Goal: Task Accomplishment & Management: Complete application form

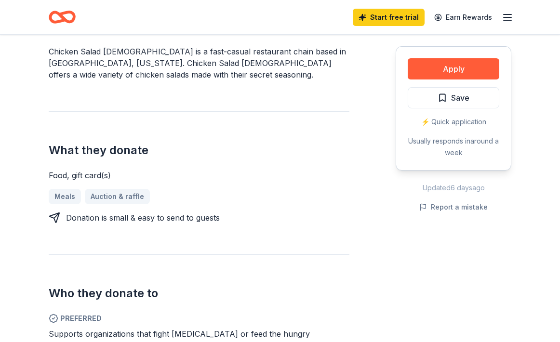
scroll to position [320, 0]
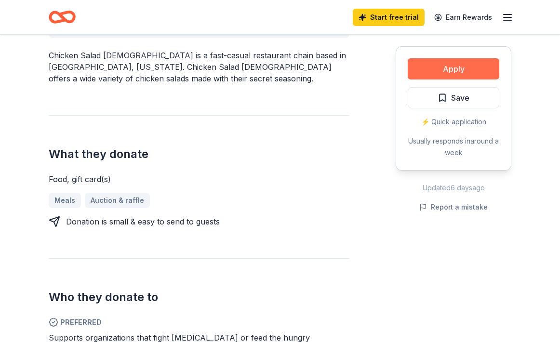
click at [461, 73] on button "Apply" at bounding box center [454, 68] width 92 height 21
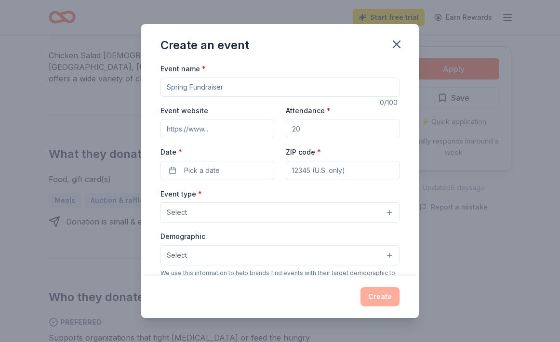
click at [411, 135] on div "Event name * 0 /100 Event website Attendance * Date * Pick a date ZIP code * Ev…" at bounding box center [280, 169] width 278 height 213
click at [217, 86] on input "Event name *" at bounding box center [279, 87] width 239 height 19
type input "Breakfast with Santa Fundraiser"
click at [331, 127] on input "Attendance *" at bounding box center [343, 128] width 114 height 19
click at [308, 129] on input "Attendance *" at bounding box center [343, 128] width 114 height 19
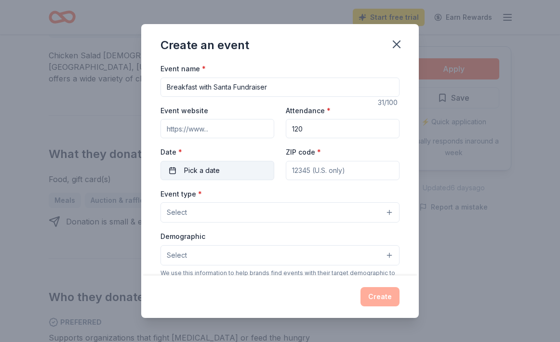
type input "120"
click at [222, 169] on button "Pick a date" at bounding box center [217, 170] width 114 height 19
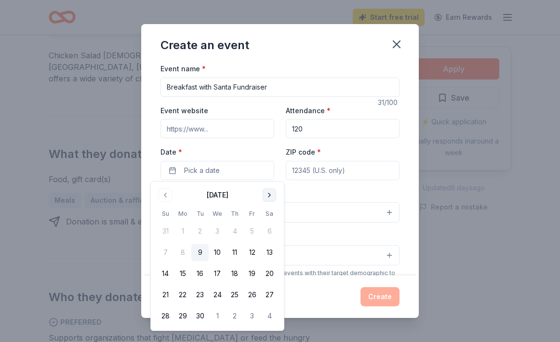
click at [269, 193] on button "Go to next month" at bounding box center [269, 194] width 13 height 13
click at [268, 195] on button "Go to next month" at bounding box center [269, 194] width 13 height 13
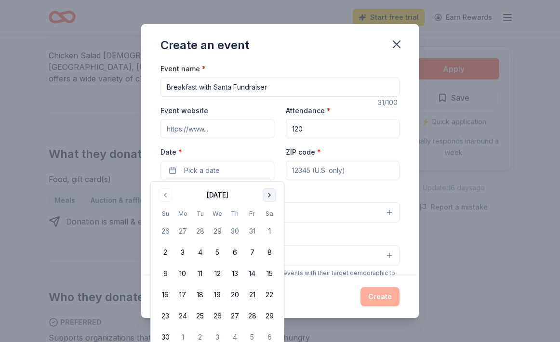
click at [268, 195] on button "Go to next month" at bounding box center [269, 194] width 13 height 13
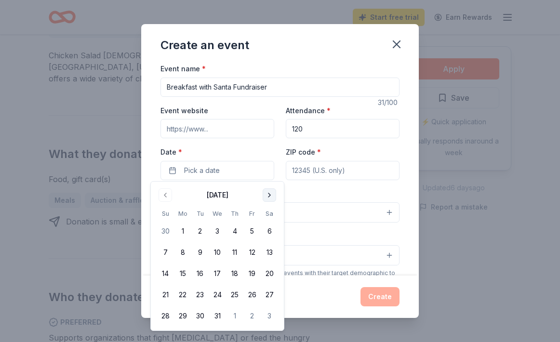
click at [268, 195] on button "Go to next month" at bounding box center [269, 194] width 13 height 13
click at [168, 194] on button "Go to previous month" at bounding box center [165, 194] width 13 height 13
click at [266, 231] on button "6" at bounding box center [269, 231] width 17 height 17
click at [401, 169] on div "Event name * Breakfast with Santa Fundraiser 31 /100 Event website Attendance *…" at bounding box center [280, 169] width 278 height 213
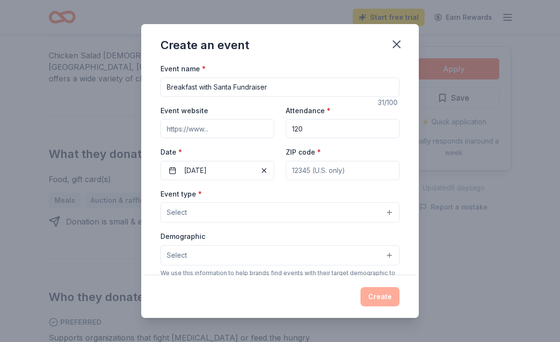
drag, startPoint x: 206, startPoint y: 130, endPoint x: 214, endPoint y: 130, distance: 8.2
click at [205, 130] on input "Event website" at bounding box center [217, 128] width 114 height 19
click at [218, 130] on input "Event website" at bounding box center [217, 128] width 114 height 19
paste input "[URL][DOMAIN_NAME]"
drag, startPoint x: 167, startPoint y: 128, endPoint x: 296, endPoint y: 127, distance: 129.1
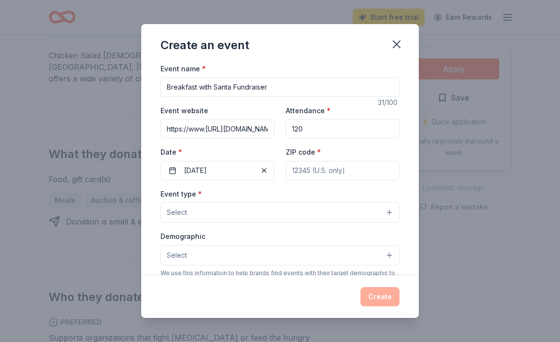
click at [296, 127] on div "Event website https://www.[URL][DOMAIN_NAME] Attendance * 120 Date * [DATE] ZIP…" at bounding box center [279, 143] width 239 height 76
click at [172, 129] on input "https://www.[URL][DOMAIN_NAME]" at bounding box center [217, 128] width 114 height 19
type input "http://www.[URL][DOMAIN_NAME]"
click at [264, 134] on input "http://www.[URL][DOMAIN_NAME]" at bounding box center [217, 128] width 114 height 19
drag, startPoint x: 166, startPoint y: 129, endPoint x: 304, endPoint y: 135, distance: 137.9
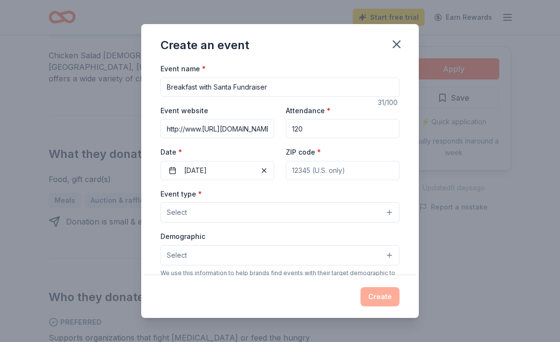
click at [304, 135] on div "Event website http://www.[URL][DOMAIN_NAME] Attendance * 120 Date * [DATE] ZIP …" at bounding box center [279, 143] width 239 height 76
paste input "[URL][DOMAIN_NAME]"
type input "[URL][DOMAIN_NAME]"
click at [321, 169] on input "ZIP code *" at bounding box center [343, 170] width 114 height 19
type input "23661"
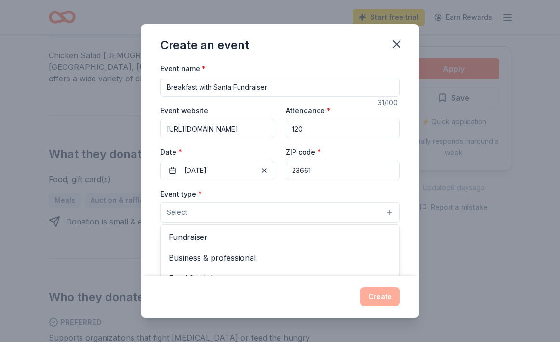
click at [323, 210] on button "Select" at bounding box center [279, 212] width 239 height 20
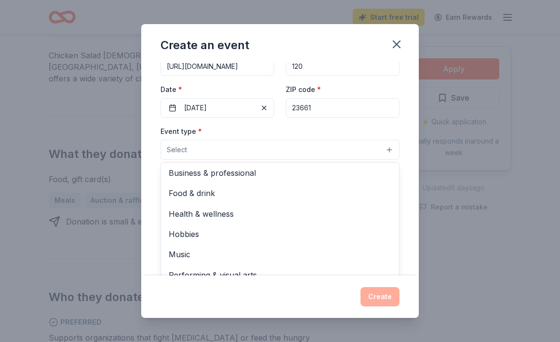
scroll to position [2, 0]
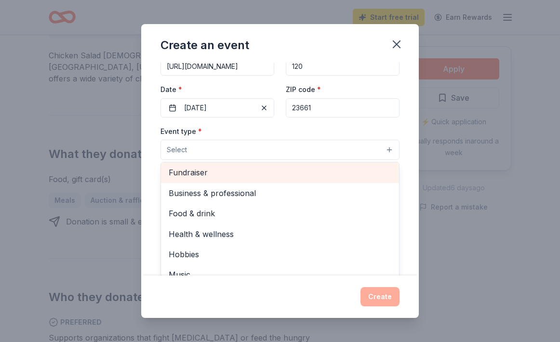
click at [267, 166] on span "Fundraiser" at bounding box center [280, 172] width 223 height 13
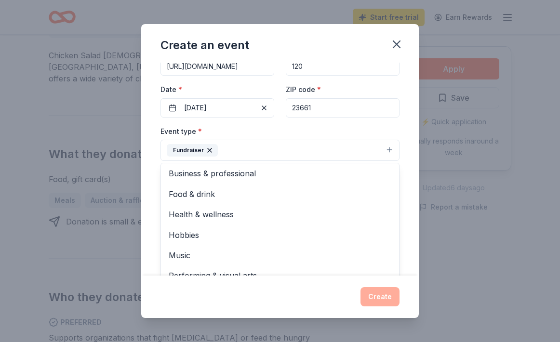
click at [413, 280] on div "Create an event Event name * Breakfast with Santa Fundraiser 31 /100 Event webs…" at bounding box center [280, 171] width 278 height 294
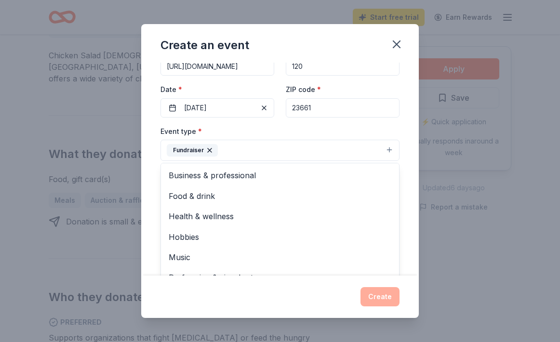
click at [226, 296] on div "Create an event Event name * Breakfast with Santa Fundraiser 31 /100 Event webs…" at bounding box center [280, 171] width 278 height 294
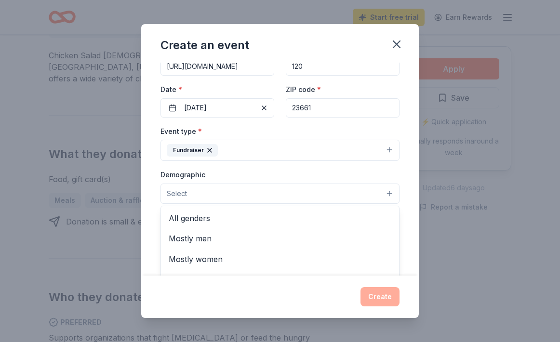
click at [388, 190] on button "Select" at bounding box center [279, 194] width 239 height 20
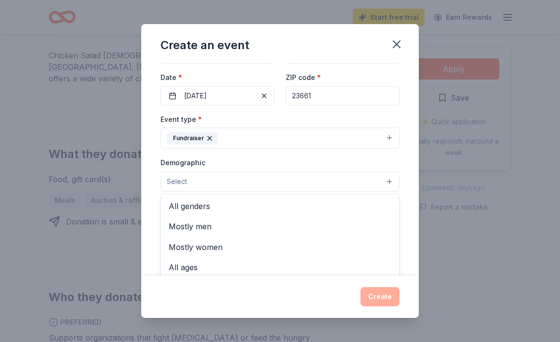
scroll to position [95, 0]
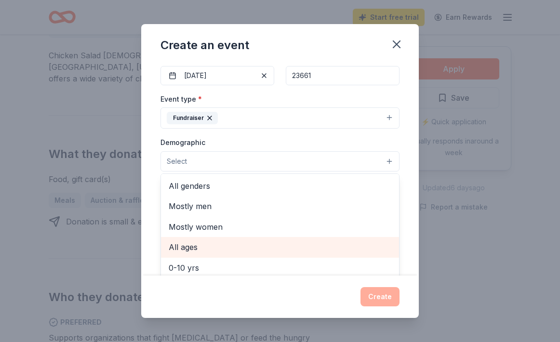
click at [227, 246] on span "All ages" at bounding box center [280, 247] width 223 height 13
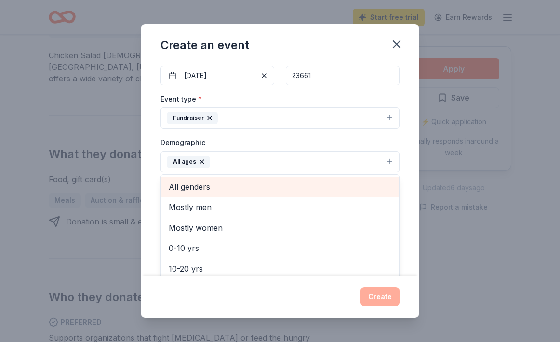
click at [216, 185] on span "All genders" at bounding box center [280, 187] width 223 height 13
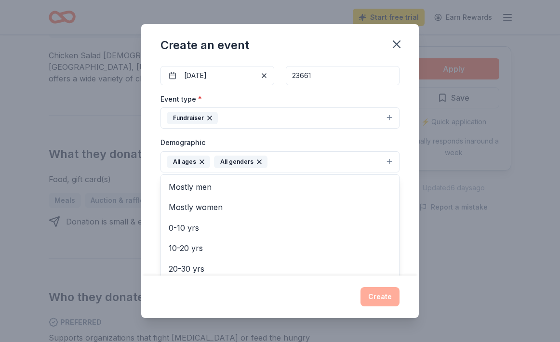
click at [337, 294] on div "Create an event Event name * Breakfast with Santa Fundraiser 31 /100 Event webs…" at bounding box center [280, 171] width 278 height 294
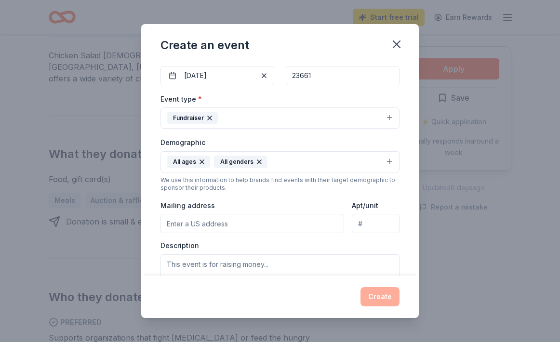
click at [321, 222] on input "Mailing address" at bounding box center [252, 223] width 184 height 19
click at [410, 246] on div "Event name * Breakfast with Santa Fundraiser 31 /100 Event website [URL][DOMAIN…" at bounding box center [280, 169] width 278 height 213
drag, startPoint x: 361, startPoint y: 32, endPoint x: 371, endPoint y: -27, distance: 60.1
click at [266, 227] on input "Mailing address" at bounding box center [252, 223] width 184 height 19
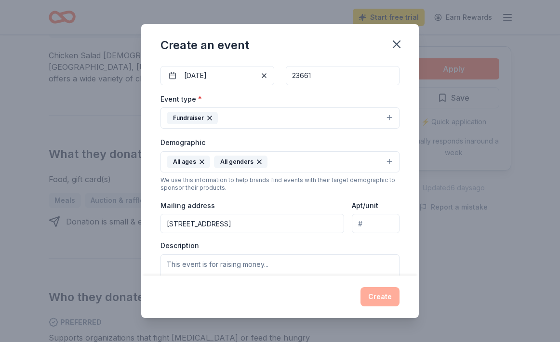
type input "[STREET_ADDRESS]"
click at [402, 262] on div "Event name * Breakfast with Santa Fundraiser 31 /100 Event website [URL][DOMAIN…" at bounding box center [280, 169] width 278 height 213
drag, startPoint x: 367, startPoint y: 29, endPoint x: 381, endPoint y: 19, distance: 16.9
click at [381, 19] on div "Create an event Event name * Breakfast with Santa Fundraiser 31 /100 Event webs…" at bounding box center [280, 171] width 560 height 342
click at [256, 268] on textarea at bounding box center [279, 275] width 239 height 43
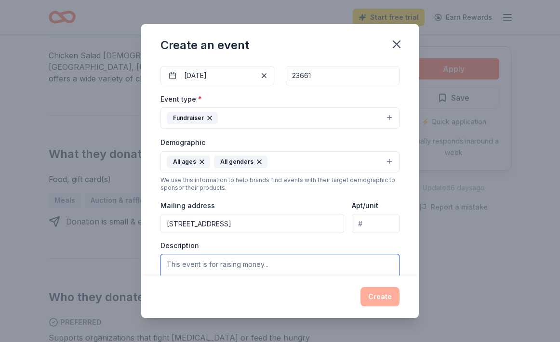
click at [169, 262] on textarea at bounding box center [279, 275] width 239 height 43
paste textarea "Lor Ipsumdol Sita co Adipi E Seddoei te inc Utlabore Etdolore Magnaali Enima Mi…"
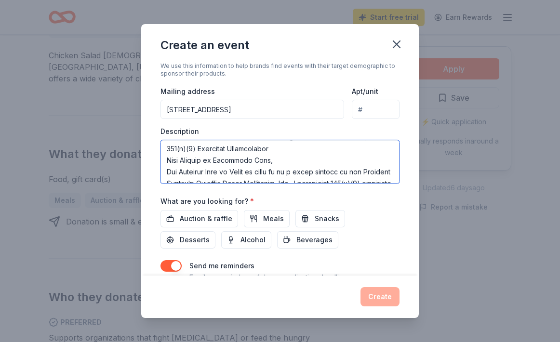
scroll to position [13, 0]
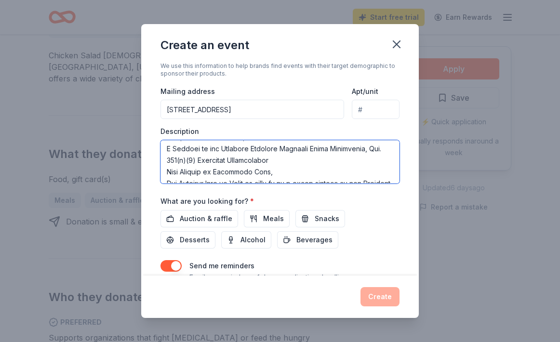
click at [267, 170] on textarea at bounding box center [279, 161] width 239 height 43
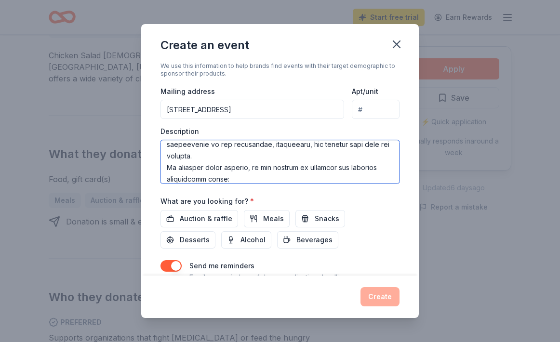
scroll to position [156, 0]
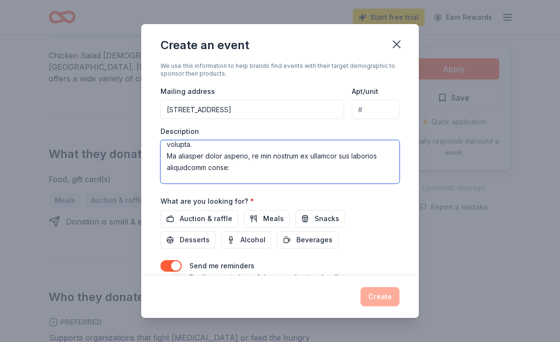
click at [226, 157] on textarea at bounding box center [279, 161] width 239 height 43
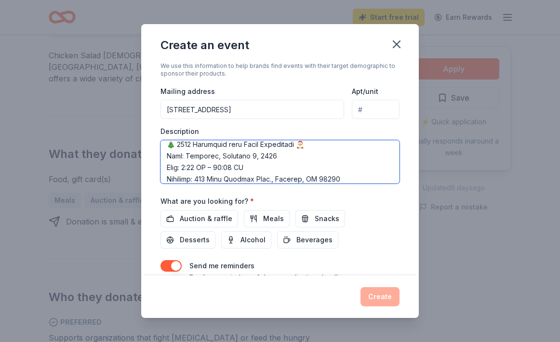
scroll to position [214, 0]
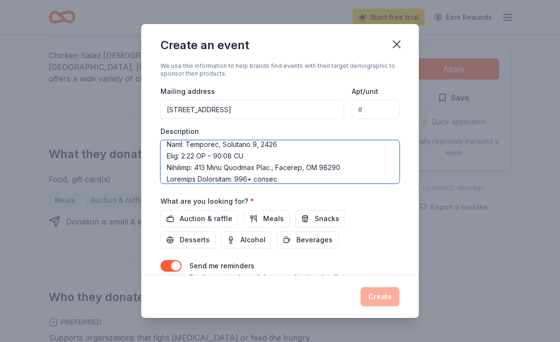
click at [252, 178] on textarea at bounding box center [279, 161] width 239 height 43
click at [292, 178] on textarea at bounding box center [279, 161] width 239 height 43
click at [256, 180] on textarea at bounding box center [279, 161] width 239 height 43
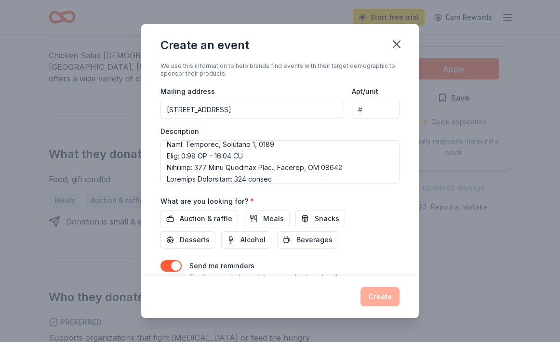
click at [406, 206] on div "Event name * Breakfast with Santa Fundraiser 31 /100 Event website [URL][DOMAIN…" at bounding box center [280, 169] width 278 height 213
click at [202, 218] on span "Auction & raffle" at bounding box center [206, 219] width 53 height 12
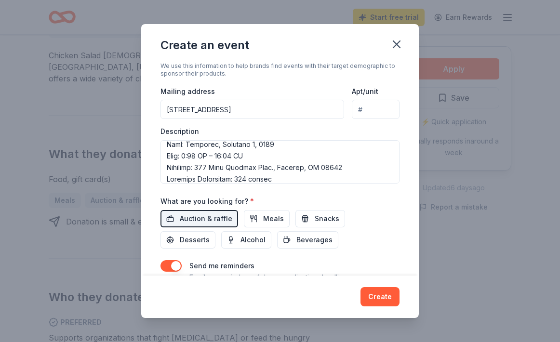
click at [358, 250] on div "Event name * Breakfast with Santa Fundraiser 31 /100 Event website [URL][DOMAIN…" at bounding box center [279, 77] width 239 height 447
drag, startPoint x: 380, startPoint y: 35, endPoint x: 396, endPoint y: 20, distance: 22.5
click at [396, 20] on div "Create an event Event name * Breakfast with Santa Fundraiser 31 /100 Event webs…" at bounding box center [280, 171] width 560 height 342
drag, startPoint x: 349, startPoint y: 37, endPoint x: 368, endPoint y: 24, distance: 22.9
click at [368, 24] on div "Create an event Event name * Breakfast with Santa Fundraiser 31 /100 Event webs…" at bounding box center [280, 171] width 560 height 342
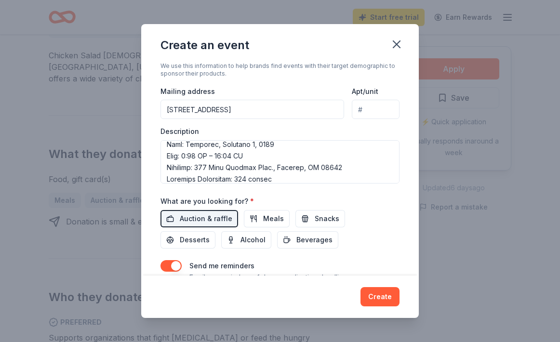
drag, startPoint x: 325, startPoint y: 51, endPoint x: 350, endPoint y: 46, distance: 25.0
click at [350, 46] on div "Create an event" at bounding box center [280, 43] width 278 height 39
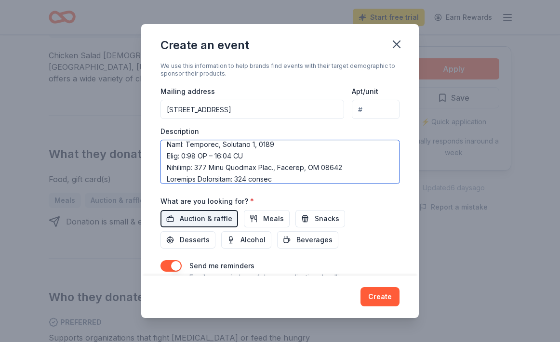
click at [331, 153] on textarea at bounding box center [279, 161] width 239 height 43
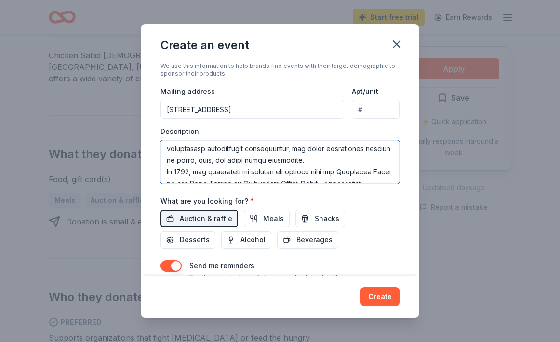
scroll to position [82, 0]
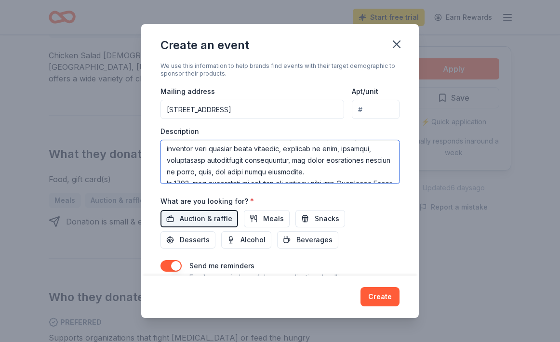
click at [339, 147] on textarea at bounding box center [279, 161] width 239 height 43
click at [256, 159] on textarea at bounding box center [279, 161] width 239 height 43
click at [312, 150] on textarea at bounding box center [279, 161] width 239 height 43
type textarea "Lor Ipsumdol Sita co Adipi E Seddoei te inc Utlabore Etdolore Magnaali Enima Mi…"
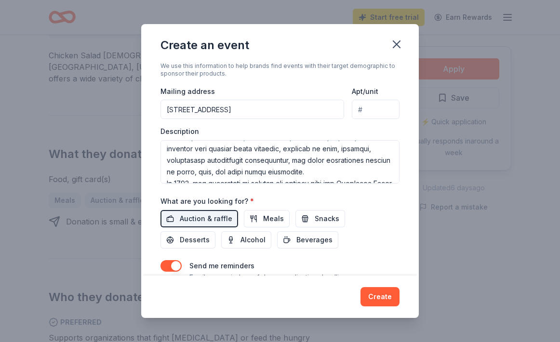
drag, startPoint x: 367, startPoint y: 34, endPoint x: 418, endPoint y: 8, distance: 57.5
click at [418, 8] on div "Create an event Event name * Breakfast with Santa Fundraiser 31 /100 Event webs…" at bounding box center [280, 171] width 560 height 342
click at [310, 21] on div "Create an event Event name * Breakfast with Santa Fundraiser 31 /100 Event webs…" at bounding box center [280, 171] width 560 height 342
click at [322, 250] on div "Event name * Breakfast with Santa Fundraiser 31 /100 Event website [URL][DOMAIN…" at bounding box center [279, 77] width 239 height 447
click at [411, 177] on div "Event name * Breakfast with Santa Fundraiser 31 /100 Event website [URL][DOMAIN…" at bounding box center [280, 169] width 278 height 213
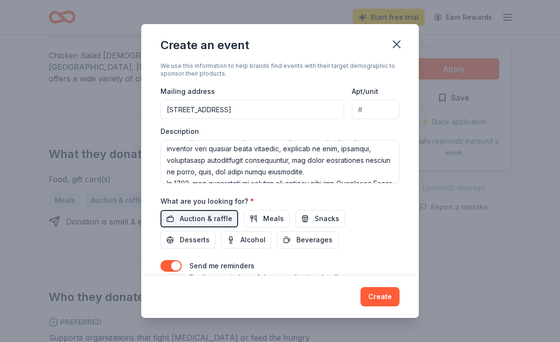
click at [418, 26] on div "Create an event" at bounding box center [280, 43] width 278 height 39
click at [263, 26] on div "Create an event" at bounding box center [280, 43] width 278 height 39
click at [375, 296] on button "Create" at bounding box center [379, 296] width 39 height 19
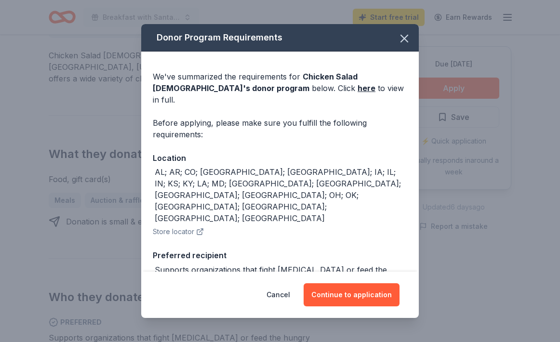
click at [370, 313] on div "Due [DATE]" at bounding box center [280, 319] width 254 height 13
click at [361, 292] on button "Continue to application" at bounding box center [352, 294] width 96 height 23
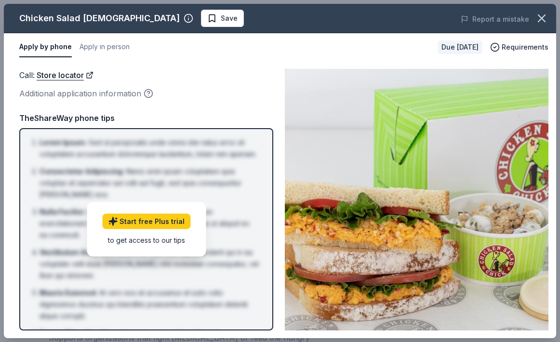
click at [550, 164] on div "Call : Store locator Additional application information Call : Store locator Ad…" at bounding box center [280, 199] width 552 height 277
click at [525, 47] on span "Requirements" at bounding box center [525, 47] width 47 height 12
click at [300, 54] on div "Apply by phone Apply in person" at bounding box center [224, 47] width 410 height 20
